Goal: Task Accomplishment & Management: Complete application form

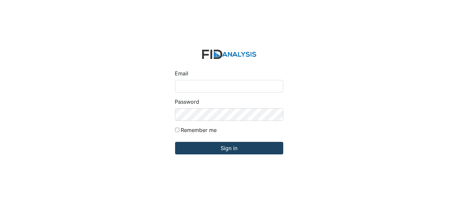
type input "[EMAIL_ADDRESS][DOMAIN_NAME]"
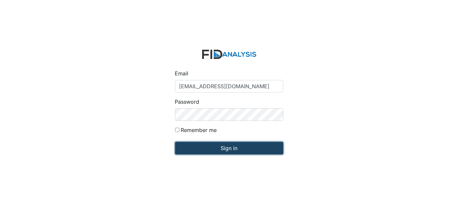
click at [233, 149] on input "Sign in" at bounding box center [229, 148] width 108 height 13
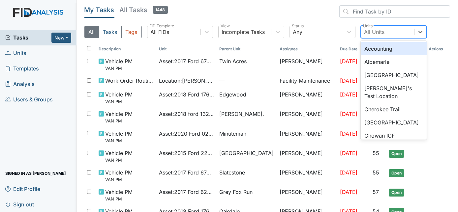
click at [381, 32] on div "All Units" at bounding box center [374, 32] width 20 height 8
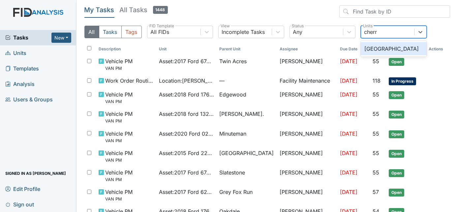
type input "cherry"
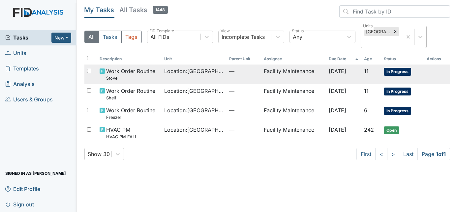
click at [316, 71] on td "Facility Maintenance" at bounding box center [293, 74] width 65 height 19
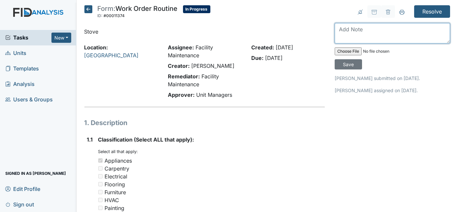
click at [349, 27] on textarea at bounding box center [391, 33] width 115 height 20
type textarea "burner replaced"
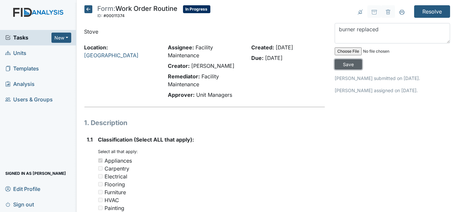
click at [362, 59] on input "Save" at bounding box center [347, 64] width 27 height 10
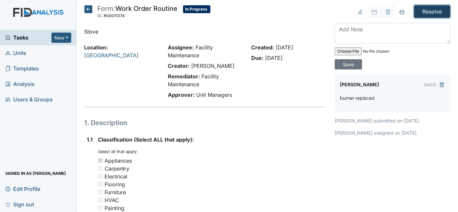
click at [427, 16] on input "Resolve" at bounding box center [432, 11] width 36 height 13
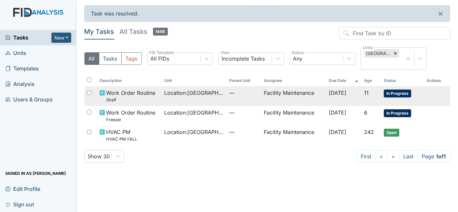
click at [286, 94] on td "Facility Maintenance" at bounding box center [293, 95] width 65 height 19
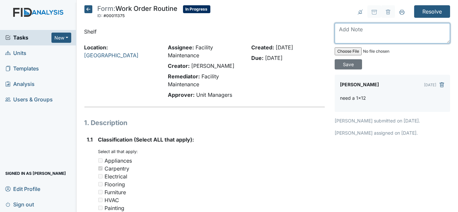
click at [348, 30] on textarea at bounding box center [391, 33] width 115 height 20
type textarea "shelf replaced"
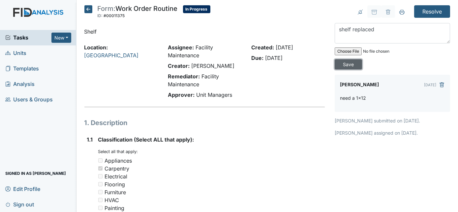
click at [362, 59] on input "Save" at bounding box center [347, 64] width 27 height 10
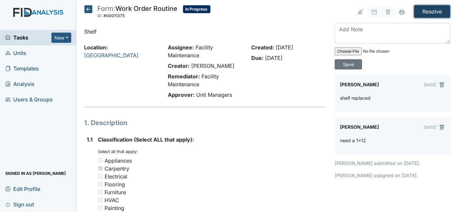
click at [430, 11] on input "Resolve" at bounding box center [432, 11] width 36 height 13
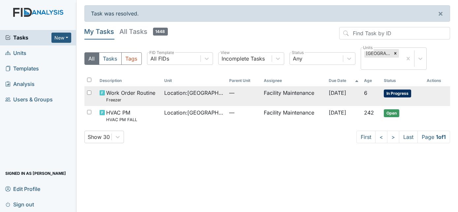
click at [253, 96] on td "—" at bounding box center [243, 95] width 35 height 19
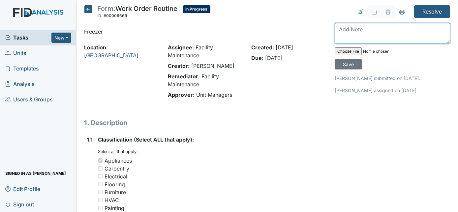
click at [346, 26] on textarea at bounding box center [391, 33] width 115 height 20
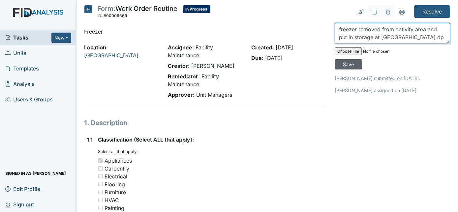
type textarea "freezer removed from activity area and put in storage at new bern dp"
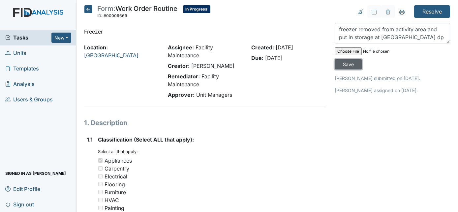
click at [362, 59] on input "Save" at bounding box center [347, 64] width 27 height 10
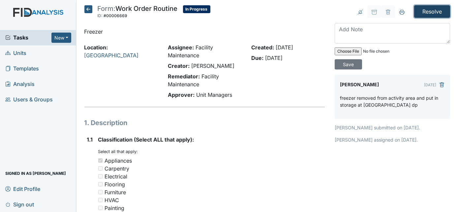
click at [425, 8] on input "Resolve" at bounding box center [432, 11] width 36 height 13
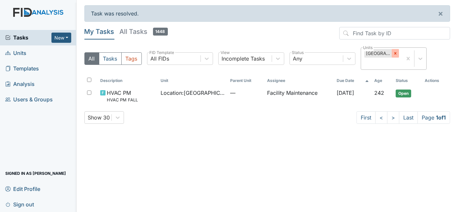
click at [396, 54] on icon at bounding box center [395, 53] width 5 height 5
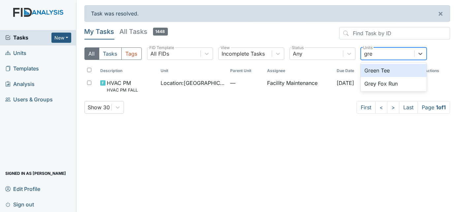
type input "grey"
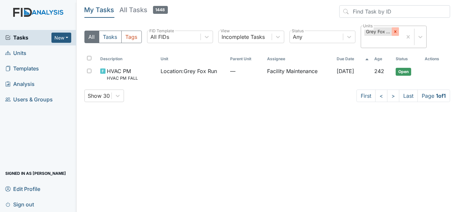
click at [396, 31] on icon at bounding box center [395, 31] width 5 height 5
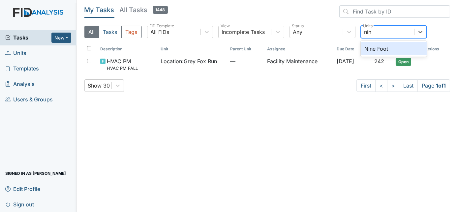
type input "nine"
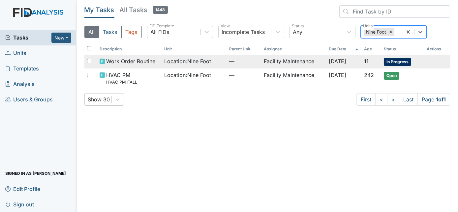
click at [249, 61] on span "—" at bounding box center [243, 61] width 29 height 8
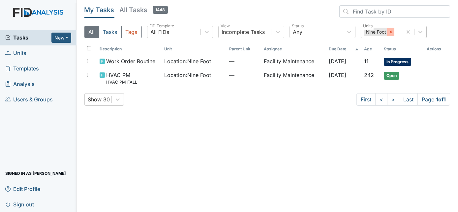
click at [390, 33] on icon at bounding box center [390, 32] width 5 height 5
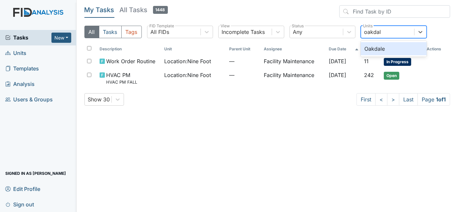
type input "oakdale"
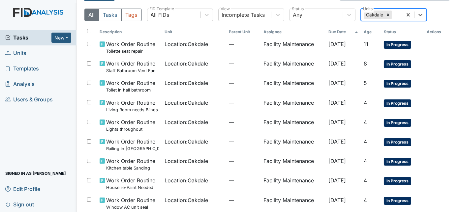
scroll to position [18, 0]
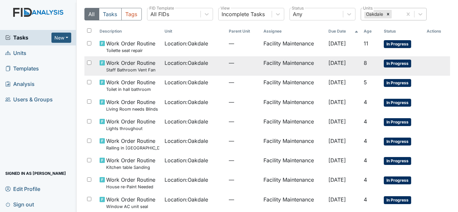
click at [230, 69] on td "—" at bounding box center [243, 65] width 35 height 19
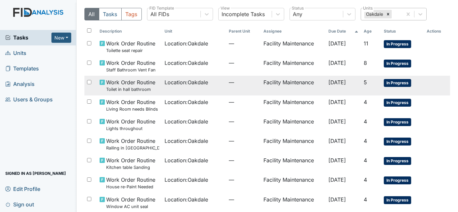
click at [204, 84] on span "Location : Oakdale" at bounding box center [185, 82] width 43 height 8
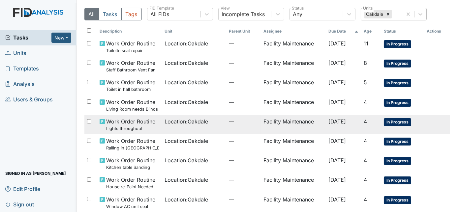
click at [210, 131] on td "Location : Oakdale" at bounding box center [194, 124] width 64 height 19
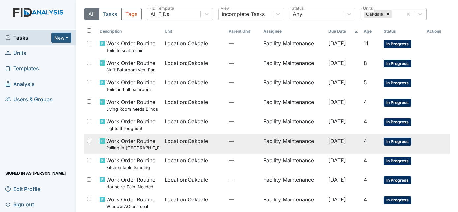
click at [210, 148] on td "Location : Oakdale" at bounding box center [194, 143] width 64 height 19
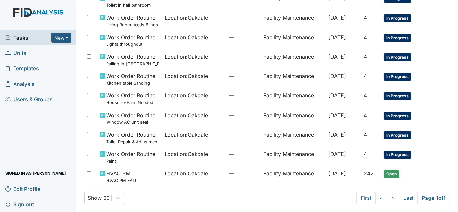
scroll to position [105, 0]
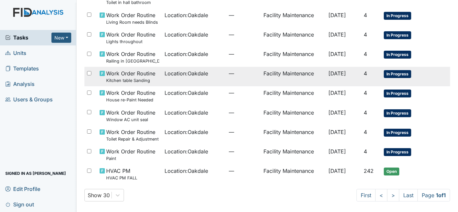
click at [186, 76] on span "Location : Oakdale" at bounding box center [185, 74] width 43 height 8
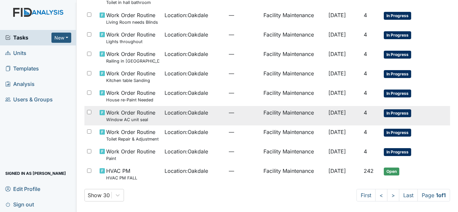
click at [192, 116] on span "Location : Oakdale" at bounding box center [185, 113] width 43 height 8
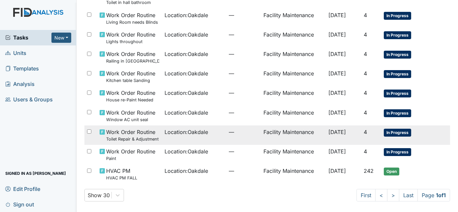
click at [206, 139] on td "Location : Oakdale" at bounding box center [194, 135] width 64 height 19
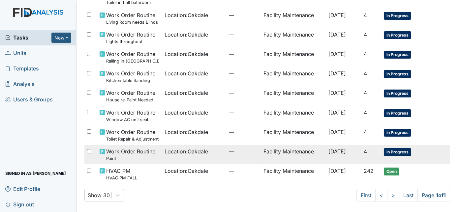
click at [181, 158] on td "Location : Oakdale" at bounding box center [194, 154] width 64 height 19
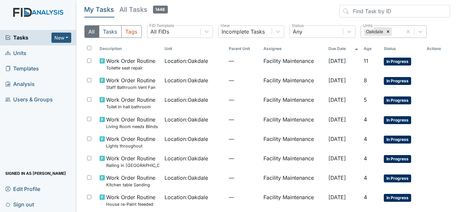
scroll to position [0, 0]
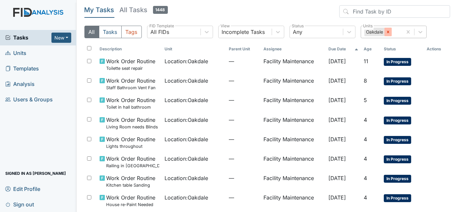
click at [390, 33] on div at bounding box center [387, 32] width 7 height 9
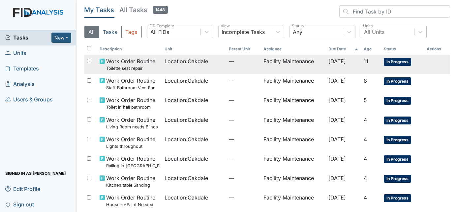
click at [299, 71] on td "Facility Maintenance" at bounding box center [293, 64] width 65 height 19
